Goal: Task Accomplishment & Management: Use online tool/utility

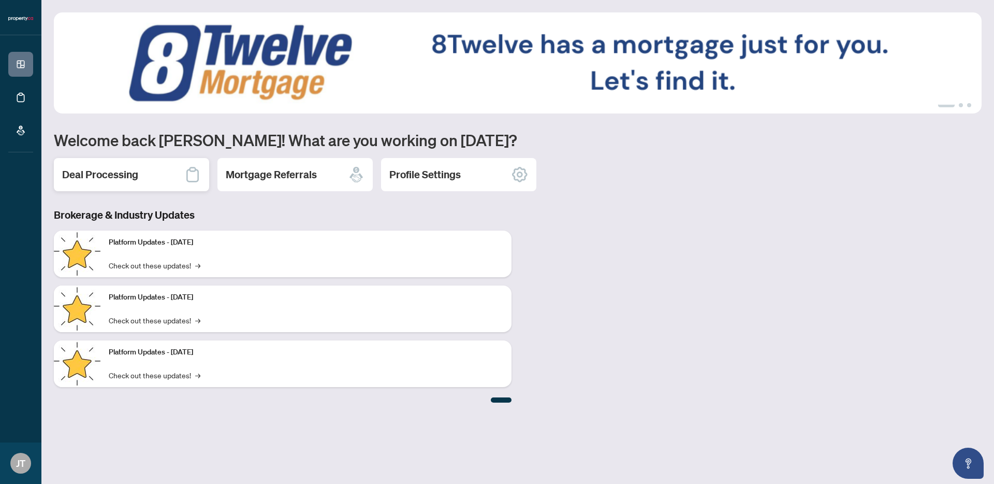
click at [113, 177] on h2 "Deal Processing" at bounding box center [100, 174] width 76 height 14
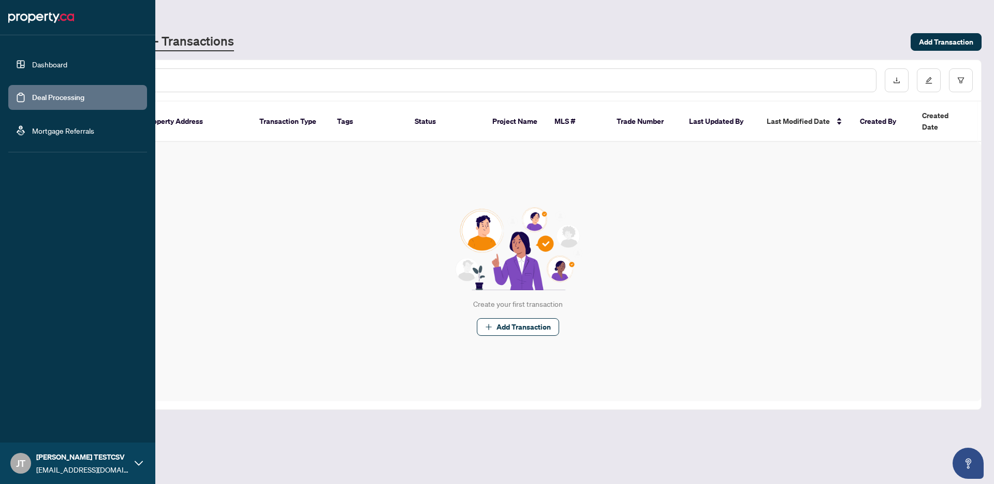
click at [136, 462] on icon at bounding box center [139, 462] width 8 height 5
click at [136, 462] on icon at bounding box center [139, 463] width 8 height 8
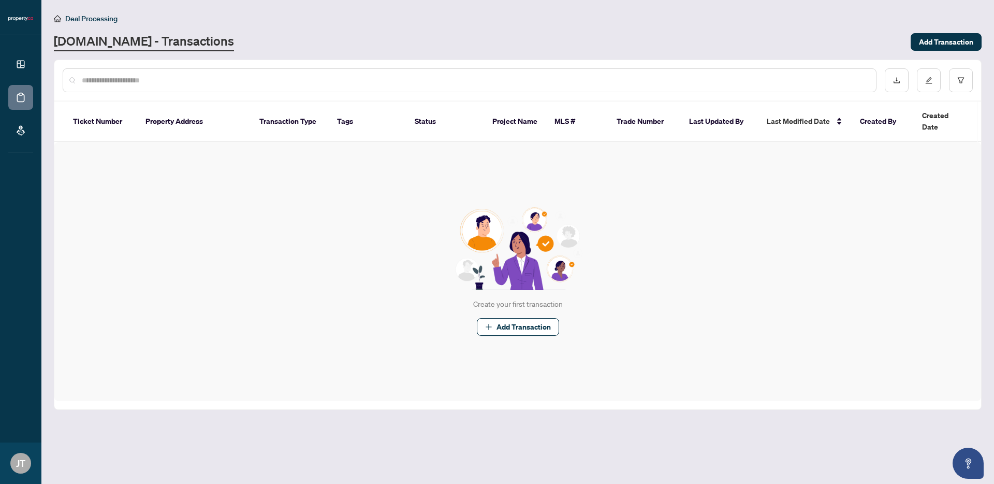
click at [265, 252] on div "Create your first transaction Add Transaction" at bounding box center [517, 271] width 927 height 259
